Goal: Information Seeking & Learning: Learn about a topic

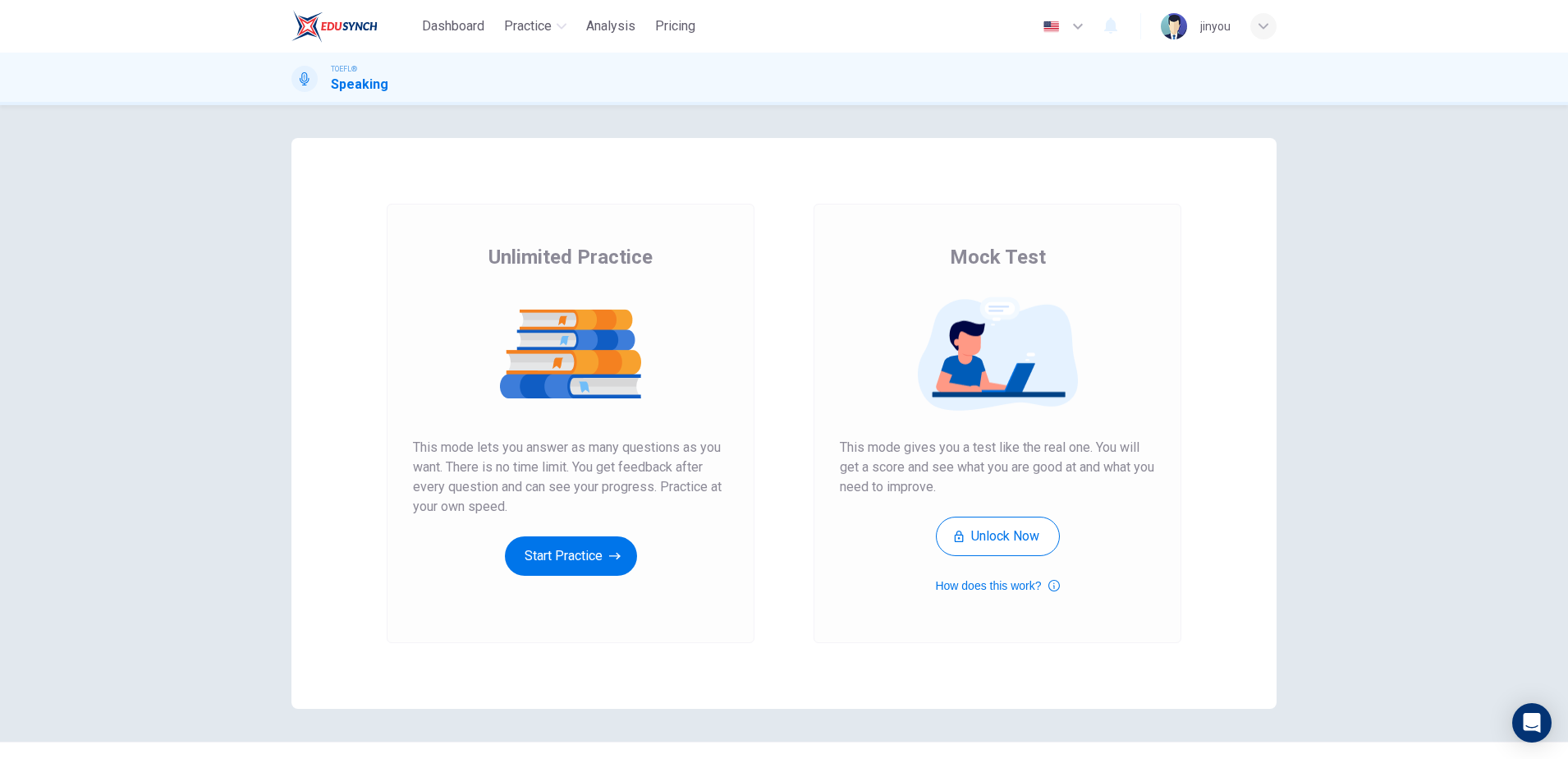
click at [788, 141] on div "Unlimited Practice Mock Test Unlimited Practice This mode lets you answer as ma…" at bounding box center [784, 424] width 985 height 571
click at [133, 5] on header "Dashboard Practice Analysis Pricing English en ​ jinyou" at bounding box center [784, 26] width 1568 height 53
